Goal: Information Seeking & Learning: Learn about a topic

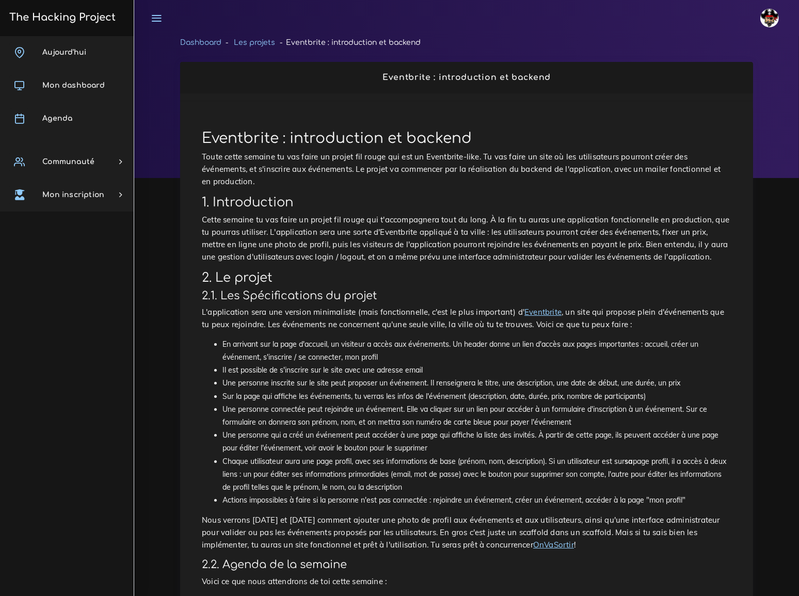
click at [238, 139] on h1 "Eventbrite : introduction et backend" at bounding box center [467, 139] width 530 height 18
copy h1 "Eventbrite"
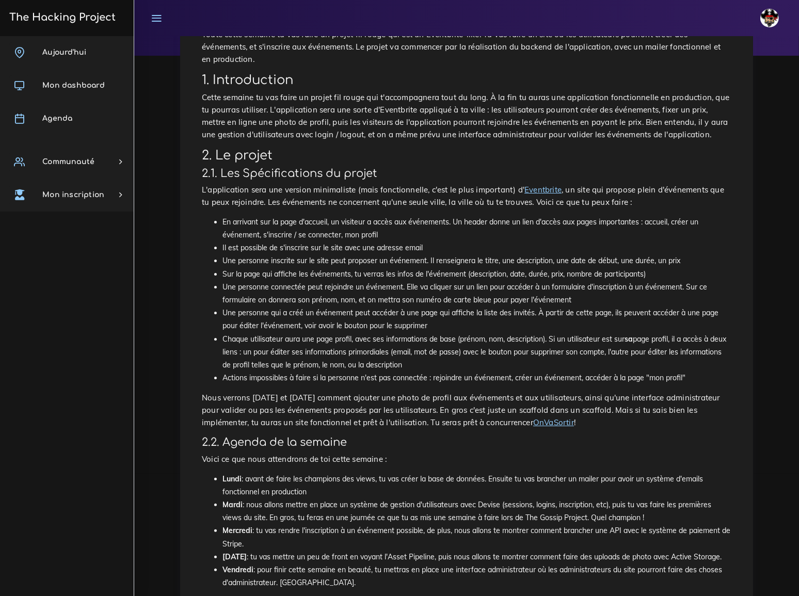
scroll to position [94, 0]
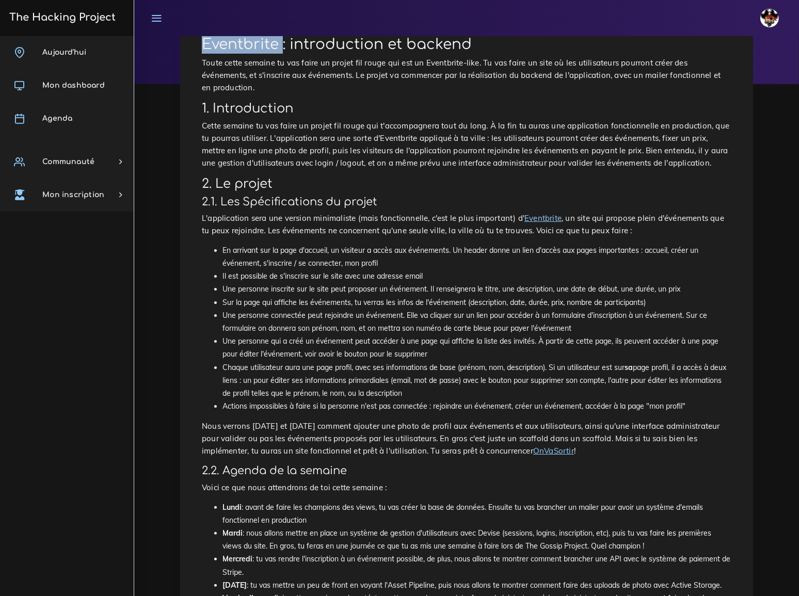
copy h1 "Eventbrite"
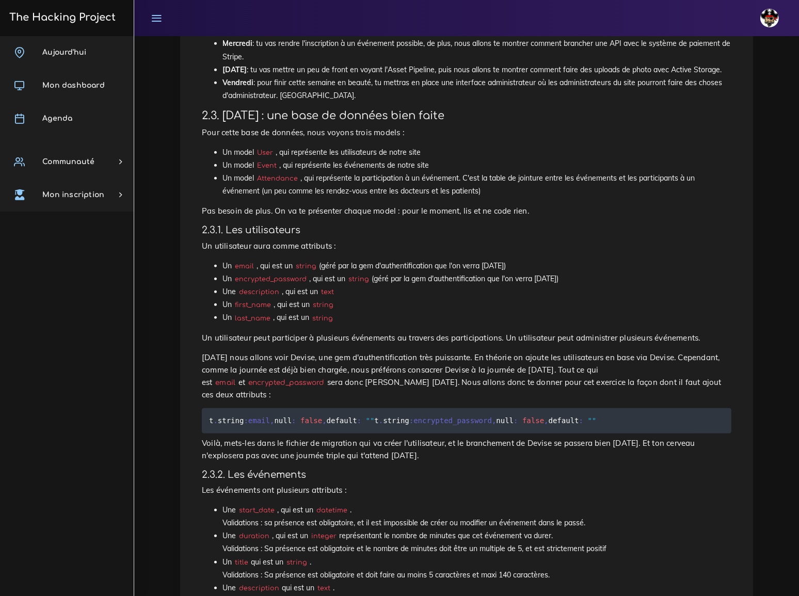
scroll to position [610, 0]
click at [286, 274] on code "encrypted_password" at bounding box center [270, 279] width 77 height 10
copy code "encrypted_password"
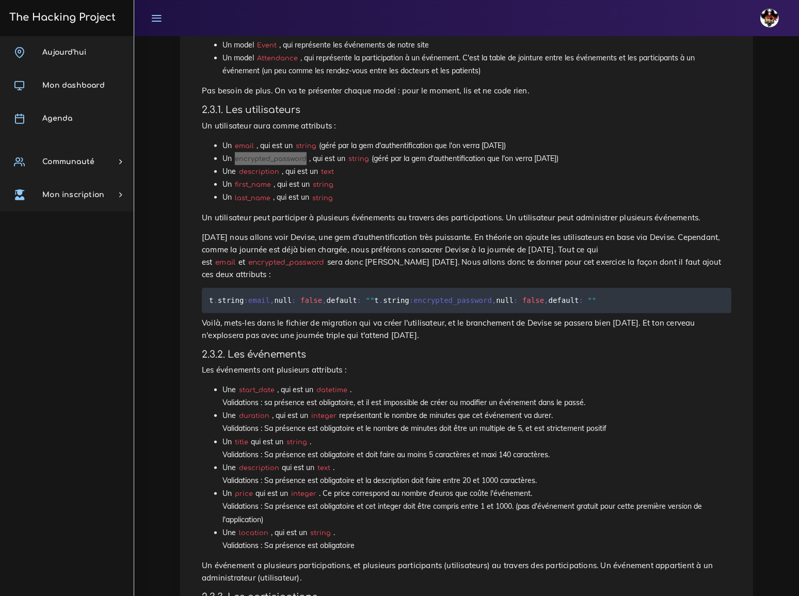
scroll to position [751, 0]
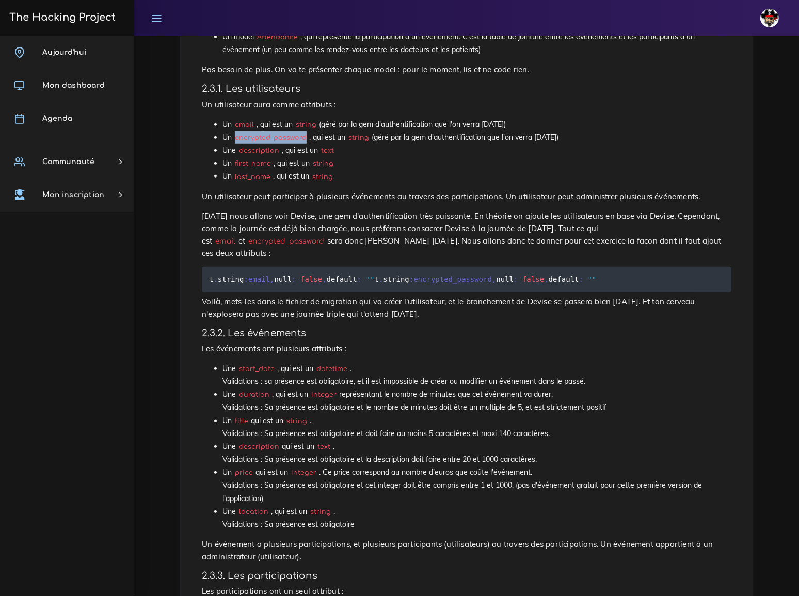
drag, startPoint x: 421, startPoint y: 215, endPoint x: 327, endPoint y: 220, distance: 94.1
click at [327, 274] on code "t . string :email , null : false , default : "" t . string :encrypted_password …" at bounding box center [404, 279] width 390 height 11
copy code "null : false , default : """
click at [382, 274] on code "t . string :email , null : false , default : "" t . string :encrypted_password …" at bounding box center [404, 279] width 390 height 11
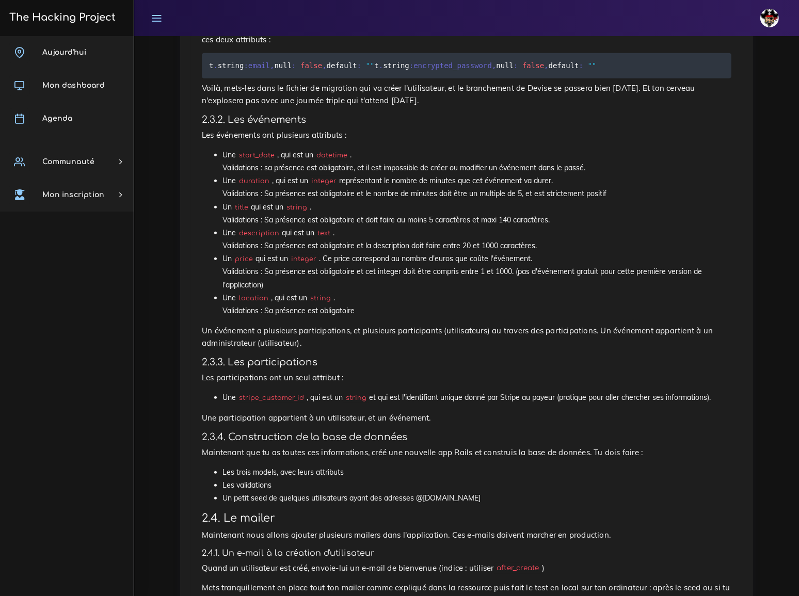
scroll to position [939, 0]
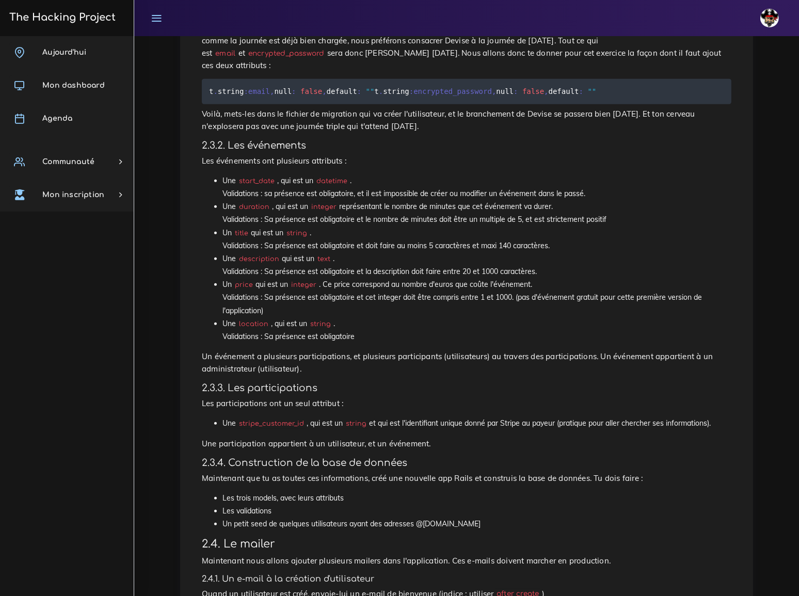
click at [247, 176] on code "start_date" at bounding box center [256, 181] width 41 height 10
copy code "start_date"
click at [257, 202] on code "duration" at bounding box center [254, 207] width 36 height 10
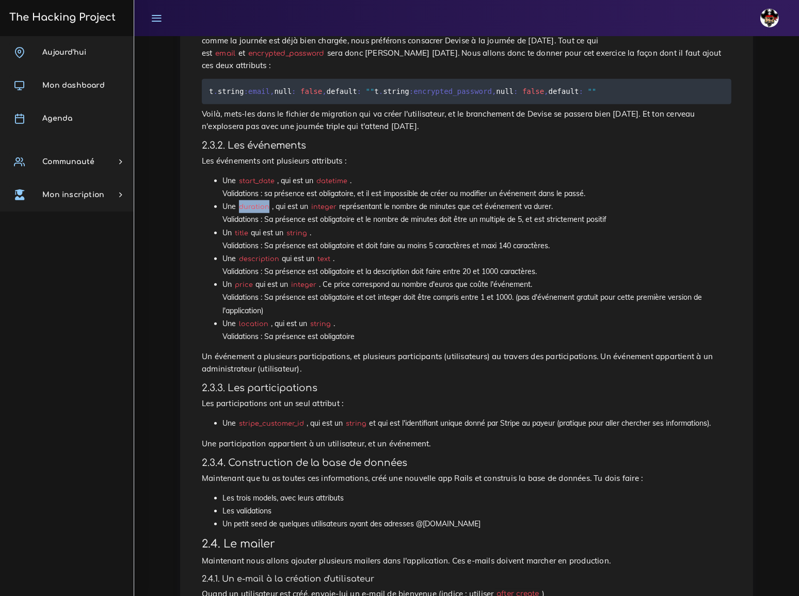
copy code "duration"
drag, startPoint x: 222, startPoint y: 139, endPoint x: 592, endPoint y: 142, distance: 370.2
click at [592, 175] on li "Une start_date , qui est un datetime . Validations : sa présence est obligatoir…" at bounding box center [477, 188] width 509 height 26
copy li "Validations : sa présence est obligatoire, et il est impossible de créer ou mod…"
click at [341, 227] on li "Un title qui est un string . Validations : Sa présence est obligatoire et doit …" at bounding box center [477, 240] width 509 height 26
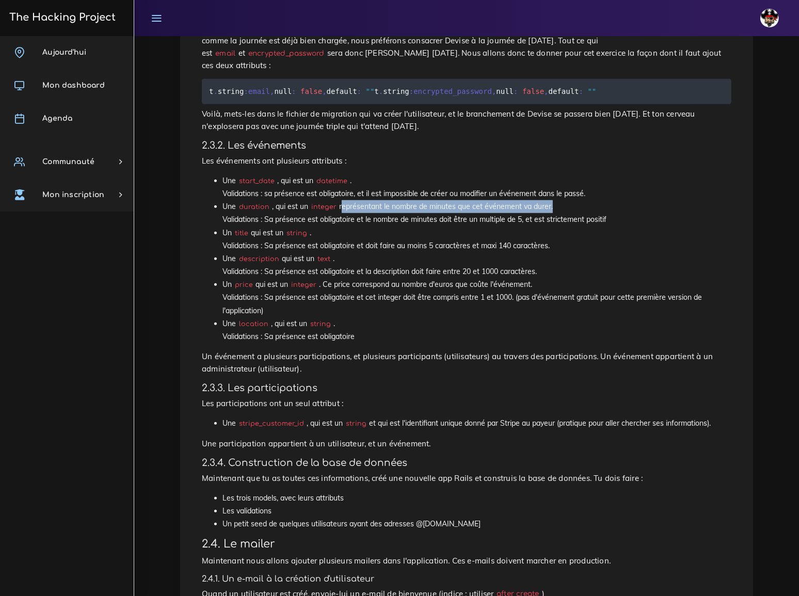
drag, startPoint x: 343, startPoint y: 151, endPoint x: 553, endPoint y: 153, distance: 210.1
click at [553, 200] on li "Une duration , qui est un integer représentant le nombre de minutes que cet évé…" at bounding box center [477, 213] width 509 height 26
copy li "représentant le nombre de minutes que cet événement va durer"
drag, startPoint x: 223, startPoint y: 163, endPoint x: 608, endPoint y: 166, distance: 385.7
click at [608, 200] on li "Une duration , qui est un integer représentant le nombre de minutes que cet évé…" at bounding box center [477, 213] width 509 height 26
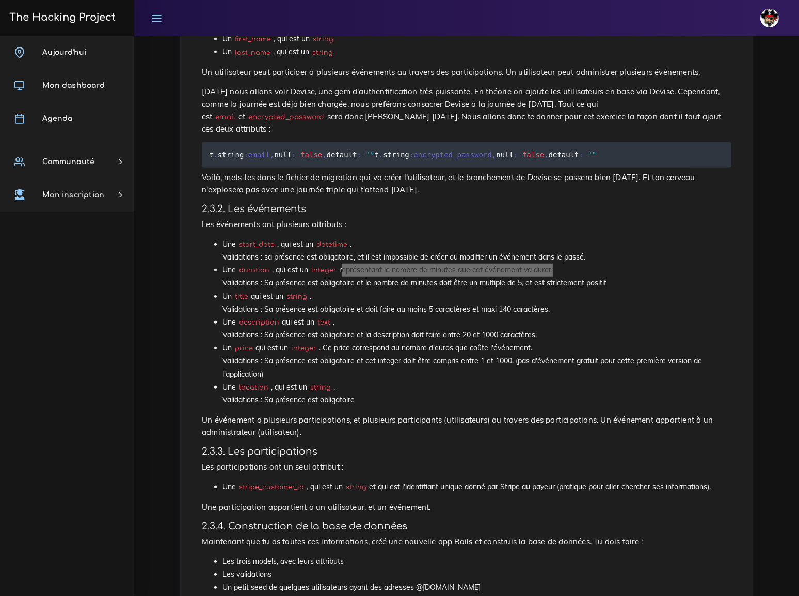
scroll to position [892, 0]
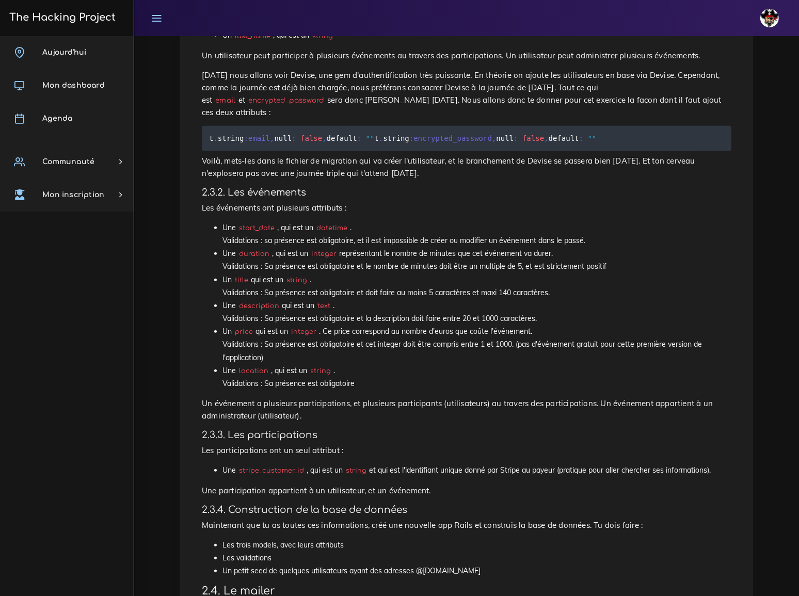
drag, startPoint x: 454, startPoint y: 247, endPoint x: 404, endPoint y: 217, distance: 58.4
click at [454, 299] on li "Une description qui est un text . Validations : Sa présence est obligatoire et …" at bounding box center [477, 312] width 509 height 26
click at [257, 249] on code "duration" at bounding box center [254, 254] width 36 height 10
click at [253, 249] on code "duration" at bounding box center [254, 254] width 36 height 10
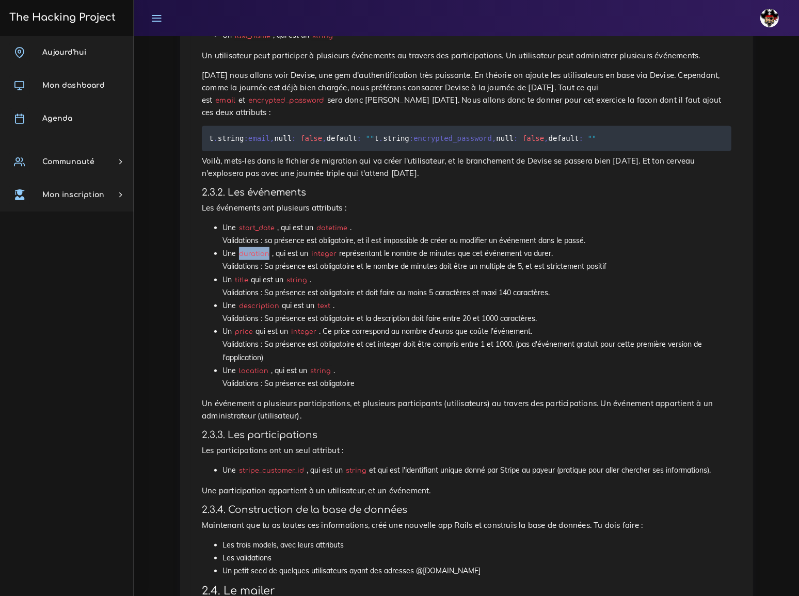
copy code "duration"
drag, startPoint x: 269, startPoint y: 212, endPoint x: 607, endPoint y: 213, distance: 337.7
click at [607, 247] on li "Une duration , qui est un integer représentant le nombre de minutes que cet évé…" at bounding box center [477, 260] width 509 height 26
copy li "a présence est obligatoire et le nombre de minutes doit être un multiple de 5, …"
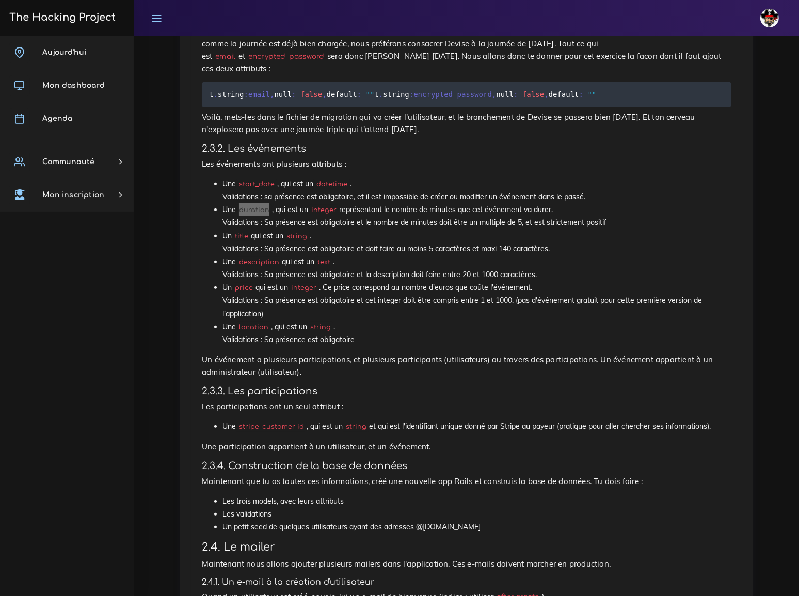
scroll to position [939, 0]
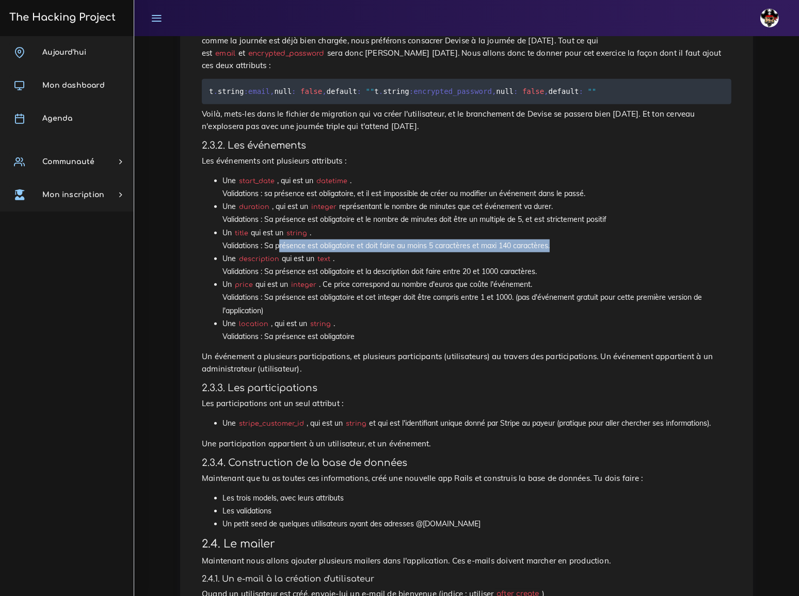
drag, startPoint x: 275, startPoint y: 191, endPoint x: 548, endPoint y: 192, distance: 273.1
click at [548, 227] on li "Un title qui est un string . Validations : Sa présence est obligatoire et doit …" at bounding box center [477, 240] width 509 height 26
click at [351, 252] on li "Une description qui est un text . Validations : Sa présence est obligatoire et …" at bounding box center [477, 265] width 509 height 26
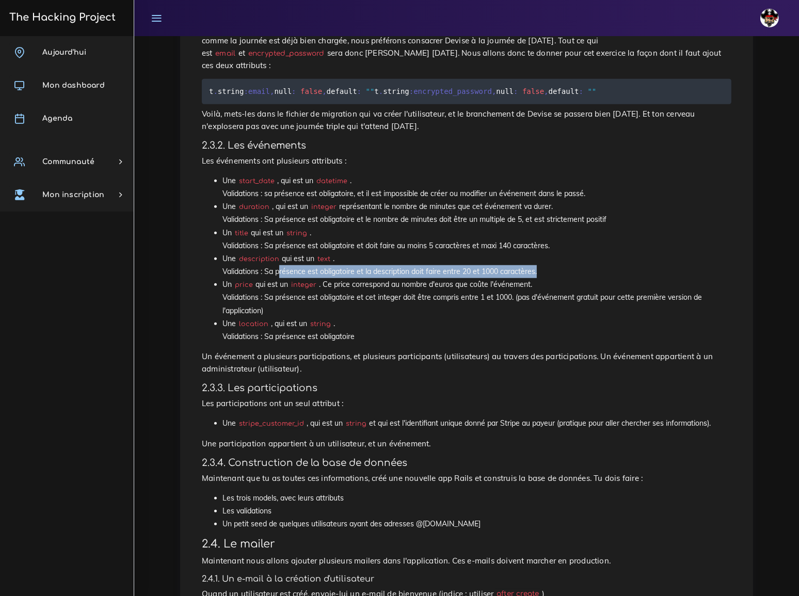
drag, startPoint x: 277, startPoint y: 216, endPoint x: 535, endPoint y: 217, distance: 258.7
click at [535, 252] on li "Une description qui est un text . Validations : Sa présence est obligatoire et …" at bounding box center [477, 265] width 509 height 26
click at [338, 278] on li "Un price qui est un integer . Ce price correspond au nombre d'euros que coûte l…" at bounding box center [477, 297] width 509 height 39
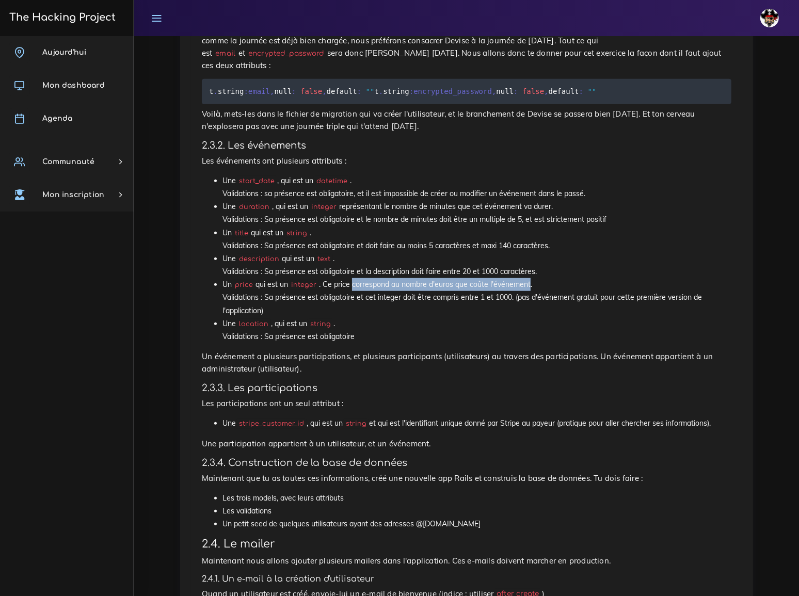
drag, startPoint x: 356, startPoint y: 231, endPoint x: 533, endPoint y: 230, distance: 177.6
click at [533, 278] on li "Un price qui est un integer . Ce price correspond au nombre d'euros que coûte l…" at bounding box center [477, 297] width 509 height 39
click at [404, 278] on li "Un price qui est un integer . Ce price correspond au nombre d'euros que coûte l…" at bounding box center [477, 297] width 509 height 39
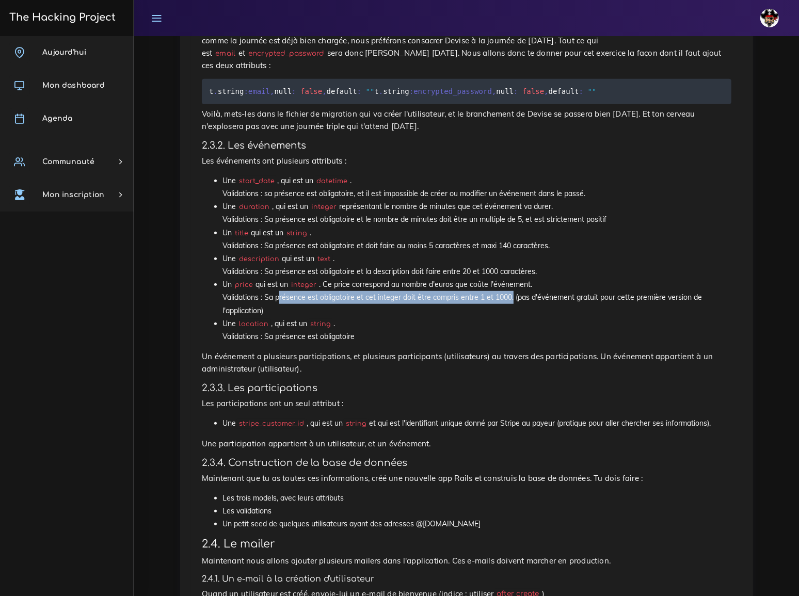
drag, startPoint x: 276, startPoint y: 242, endPoint x: 510, endPoint y: 245, distance: 233.4
click at [510, 278] on li "Un price qui est un integer . Ce price correspond au nombre d'euros que coûte l…" at bounding box center [477, 297] width 509 height 39
click at [552, 278] on li "Un price qui est un integer . Ce price correspond au nombre d'euros que coûte l…" at bounding box center [477, 297] width 509 height 39
drag, startPoint x: 277, startPoint y: 281, endPoint x: 357, endPoint y: 280, distance: 80.5
click at [357, 318] on li "Une location , qui est un string . Validations : Sa présence est obligatoire" at bounding box center [477, 331] width 509 height 26
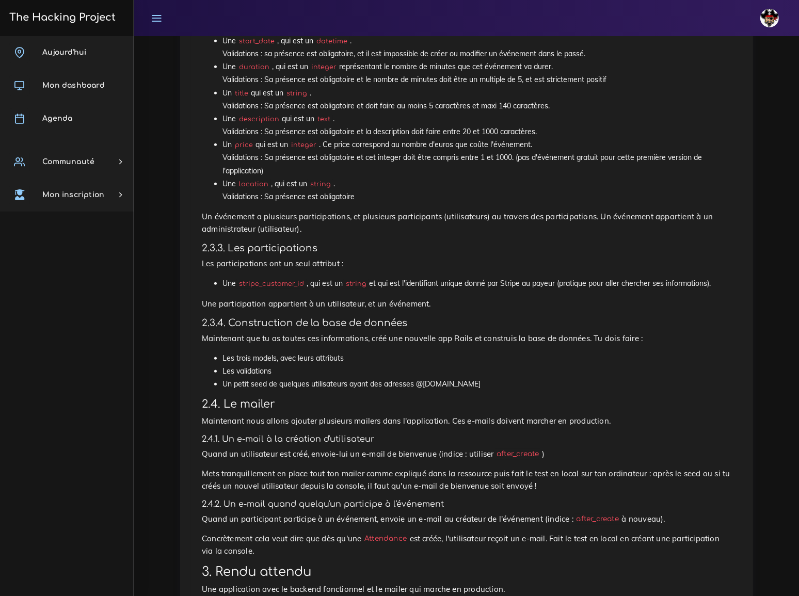
scroll to position [1080, 0]
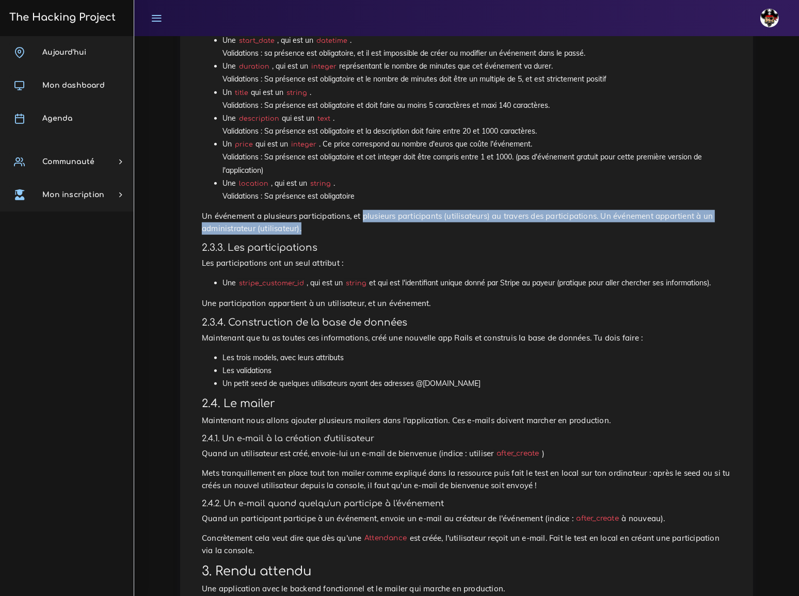
drag, startPoint x: 349, startPoint y: 160, endPoint x: 359, endPoint y: 167, distance: 12.6
click at [359, 210] on p "Un événement a plusieurs participations, et plusieurs participants (utilisateur…" at bounding box center [467, 222] width 530 height 25
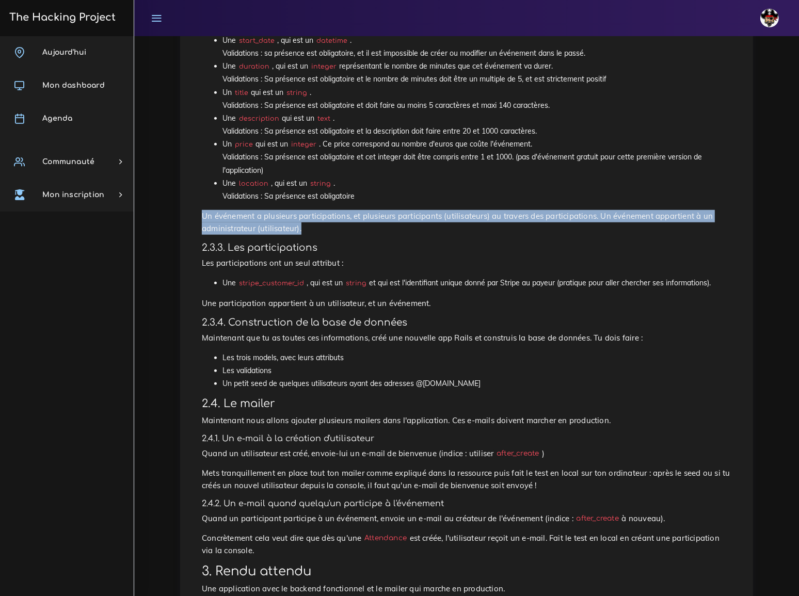
drag, startPoint x: 202, startPoint y: 158, endPoint x: 249, endPoint y: 170, distance: 49.1
click at [249, 210] on p "Un événement a plusieurs participations, et plusieurs participants (utilisateur…" at bounding box center [467, 222] width 530 height 25
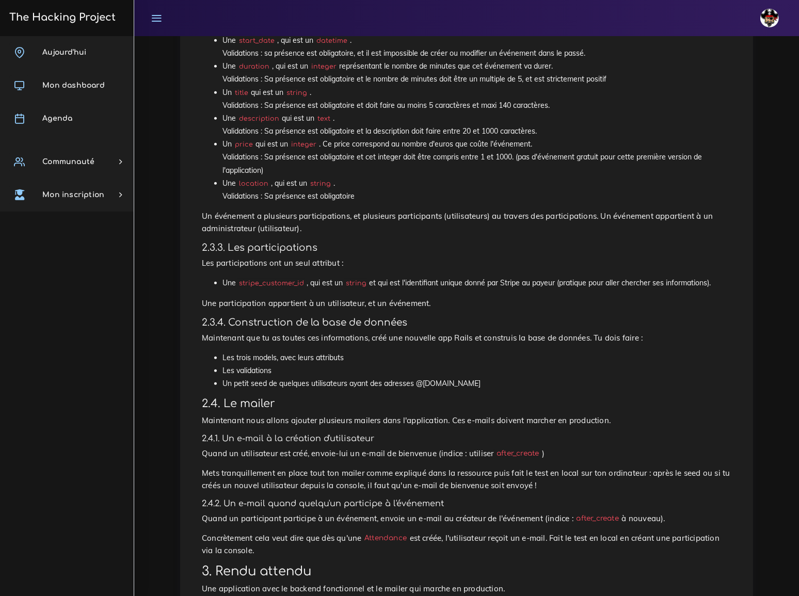
click at [344, 242] on h4 "2.3.3. Les participations" at bounding box center [467, 247] width 530 height 11
click at [275, 279] on code "stripe_customer_id" at bounding box center [271, 284] width 71 height 10
drag, startPoint x: 407, startPoint y: 223, endPoint x: 559, endPoint y: 222, distance: 151.8
click at [559, 277] on li "Une stripe_customer_id , qui est un string et qui est l'identifiant unique donn…" at bounding box center [477, 283] width 509 height 13
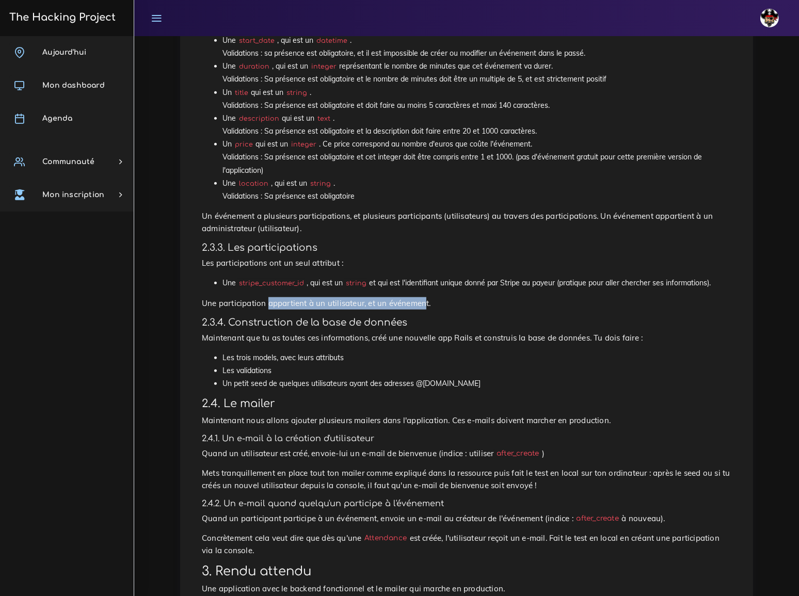
drag, startPoint x: 262, startPoint y: 243, endPoint x: 405, endPoint y: 242, distance: 143.5
click at [405, 297] on p "Une participation appartient à un utilisateur, et un événement." at bounding box center [467, 303] width 530 height 12
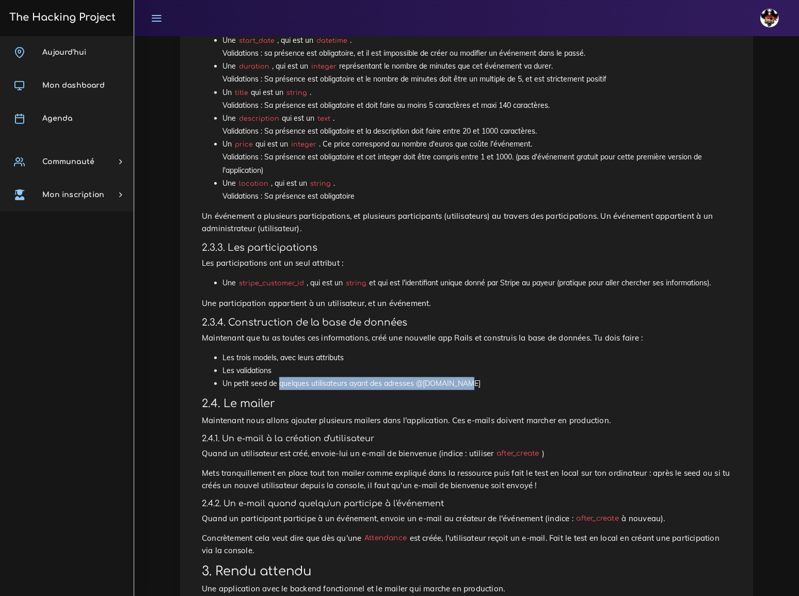
drag, startPoint x: 279, startPoint y: 319, endPoint x: 466, endPoint y: 323, distance: 187.5
click at [466, 377] on li "Un petit seed de quelques utilisateurs ayant des adresses @yopmail.com" at bounding box center [477, 383] width 509 height 13
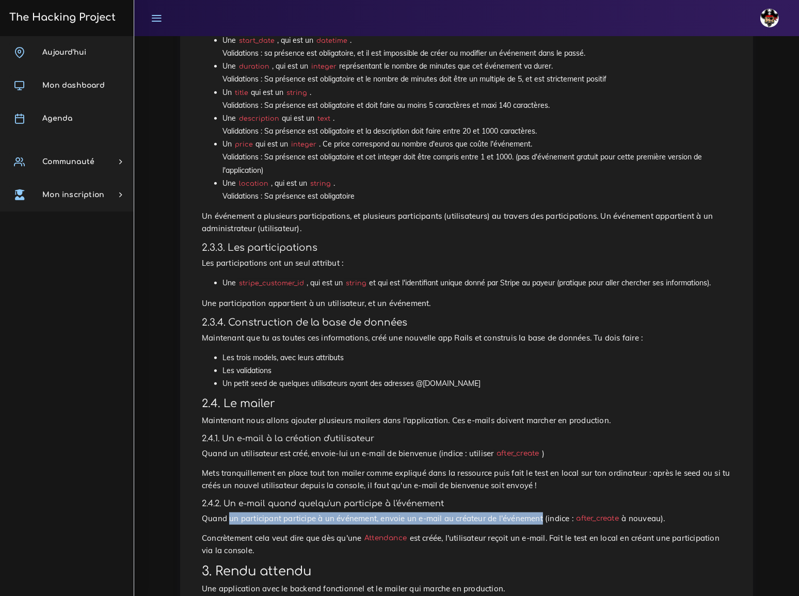
drag, startPoint x: 226, startPoint y: 447, endPoint x: 511, endPoint y: 444, distance: 284.5
click at [511, 513] on p "Quand un participant participe à un événement, envoie un e-mail au créateur de …" at bounding box center [467, 519] width 530 height 12
click at [583, 514] on code "after_create" at bounding box center [598, 519] width 49 height 11
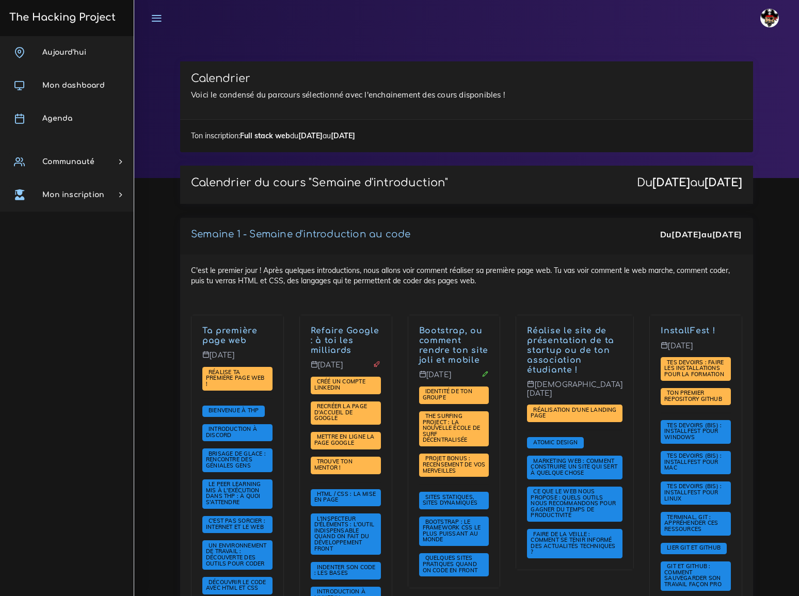
scroll to position [2347, 0]
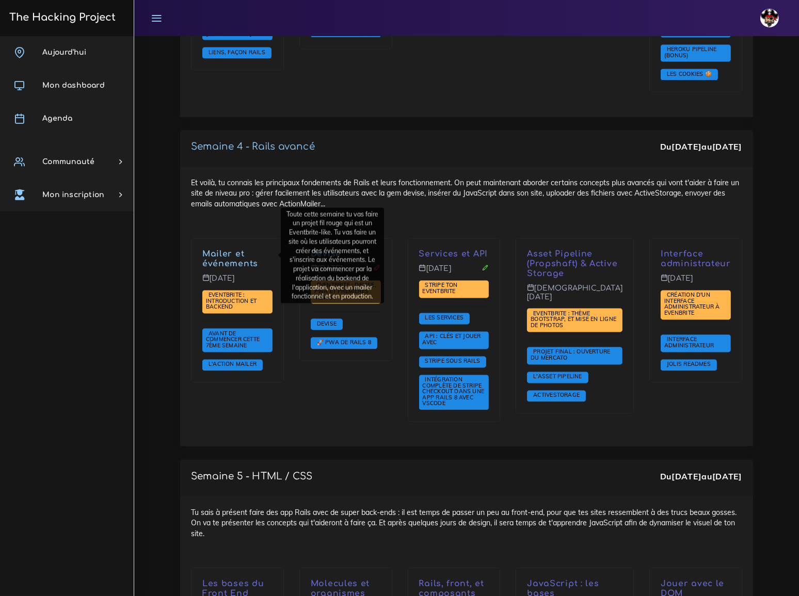
drag, startPoint x: 0, startPoint y: 0, endPoint x: 289, endPoint y: 406, distance: 498.3
click at [289, 406] on div "Semaine 4 - Rails avancé Du 13 oct. au 17 oct. Et voilà, tu connais les princip…" at bounding box center [466, 295] width 589 height 330
click at [385, 371] on div "Devise Mardi 14 oct. Eventbrite : Devise, PWA et premières views Devise 🚀 PWA d…" at bounding box center [346, 337] width 108 height 198
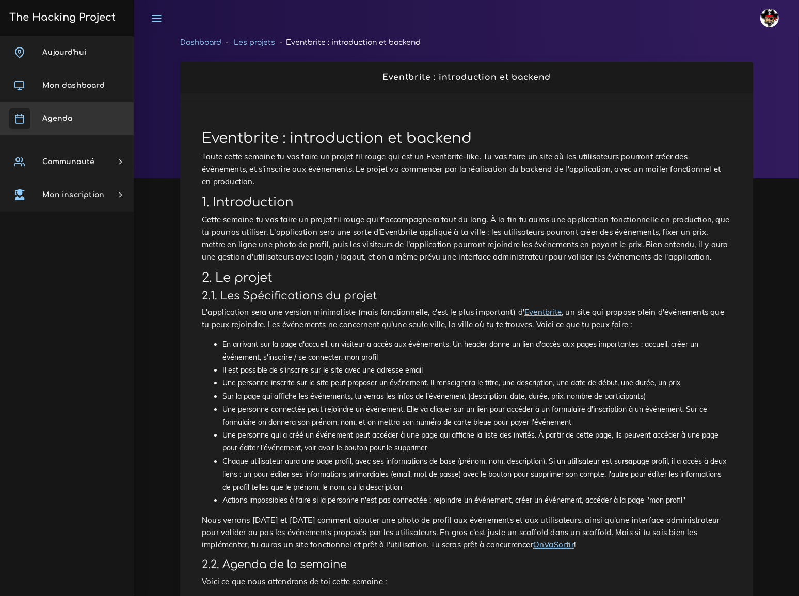
click at [62, 116] on span "Agenda" at bounding box center [57, 119] width 30 height 8
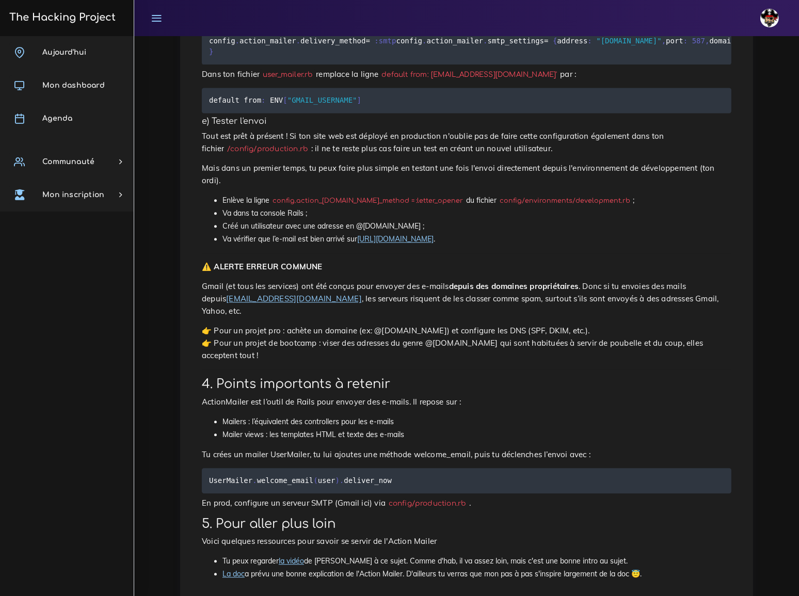
scroll to position [2582, 0]
